Goal: Understand process/instructions

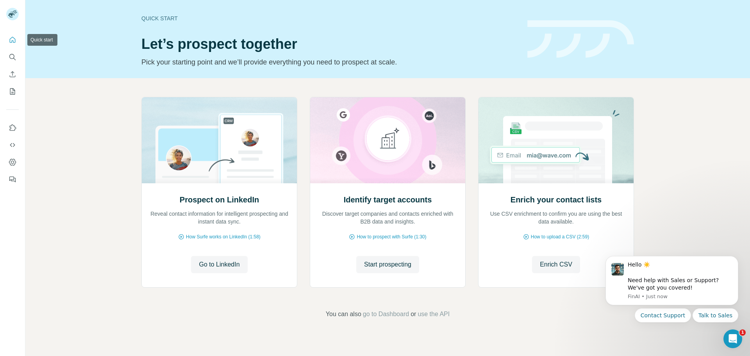
click at [16, 42] on button "Quick start" at bounding box center [12, 40] width 12 height 14
click at [11, 40] on icon "Quick start" at bounding box center [13, 40] width 8 height 8
click at [737, 257] on icon "Dismiss notification" at bounding box center [735, 258] width 3 height 3
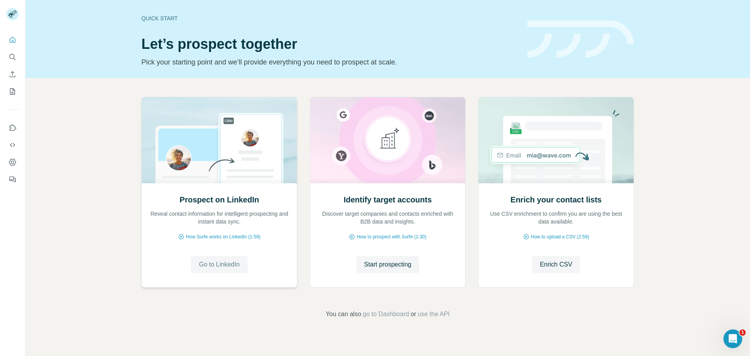
click at [220, 263] on span "Go to LinkedIn" at bounding box center [219, 264] width 41 height 9
